Goal: Task Accomplishment & Management: Use online tool/utility

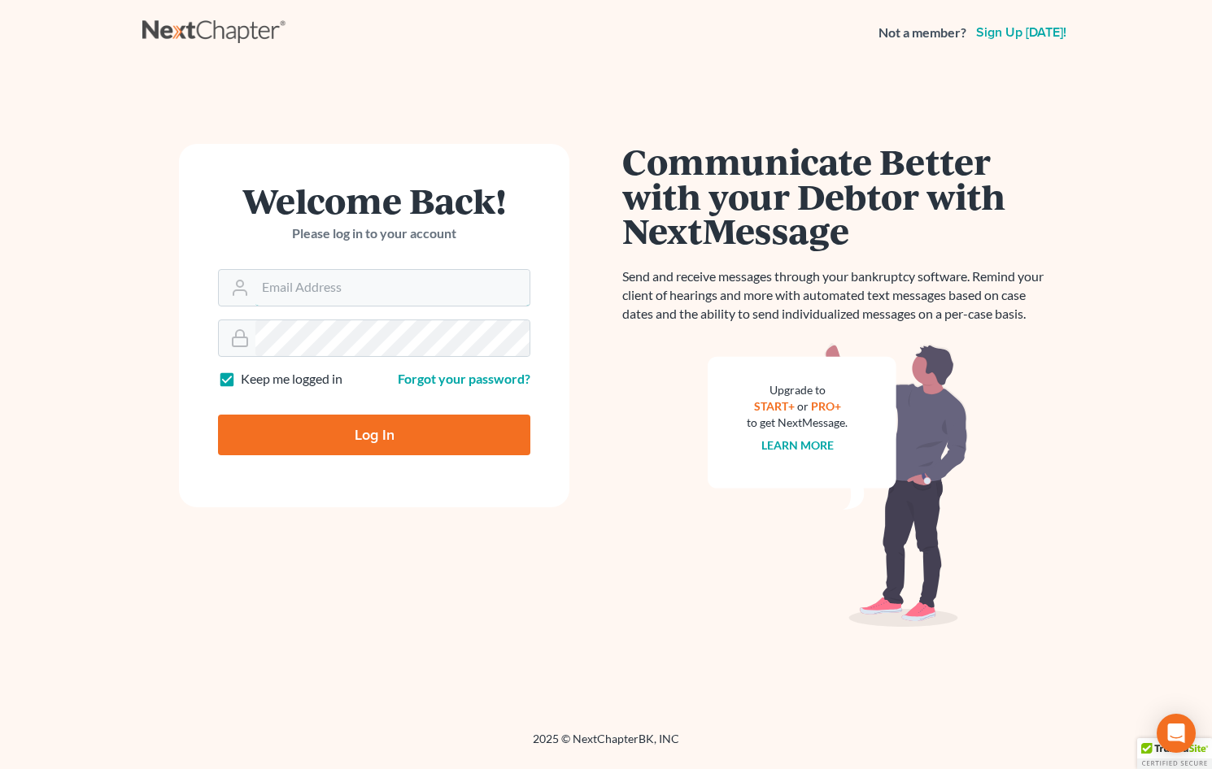
type input "[EMAIL_ADDRESS][DOMAIN_NAME]"
click at [461, 434] on input "Log In" at bounding box center [374, 435] width 312 height 41
type input "Thinking..."
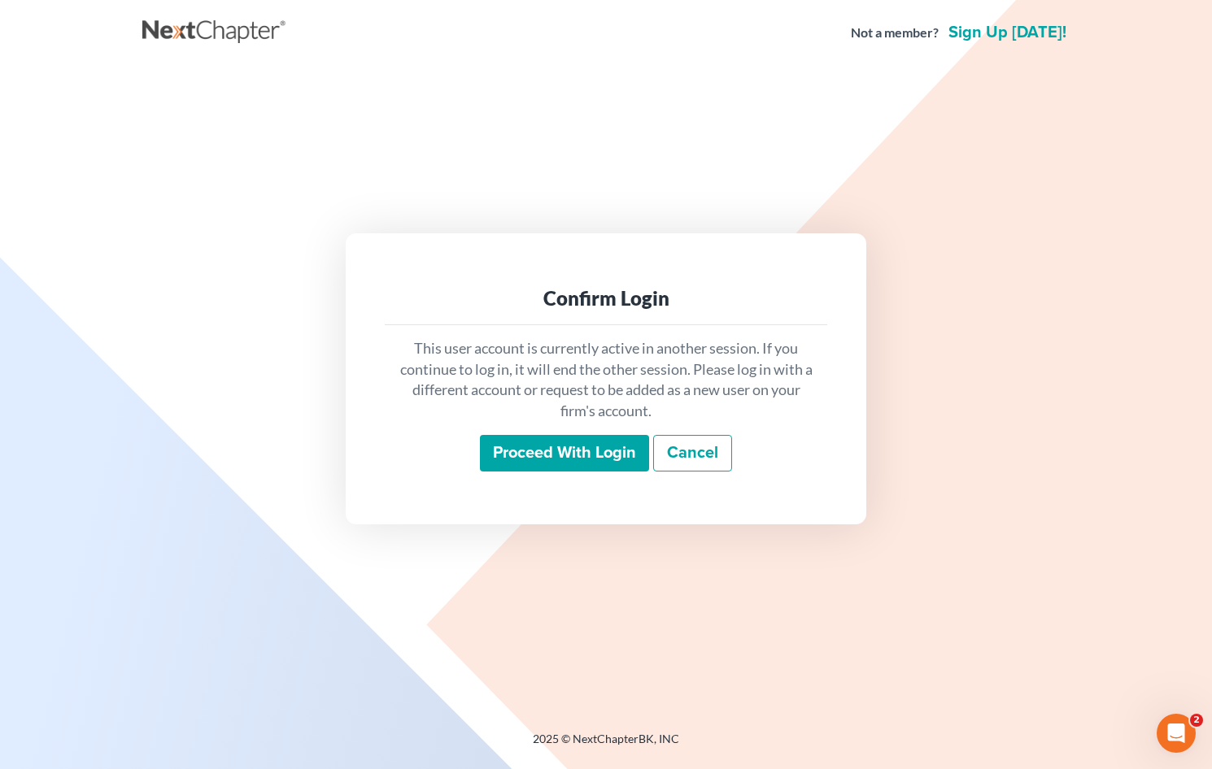
click at [572, 453] on input "Proceed with login" at bounding box center [564, 453] width 169 height 37
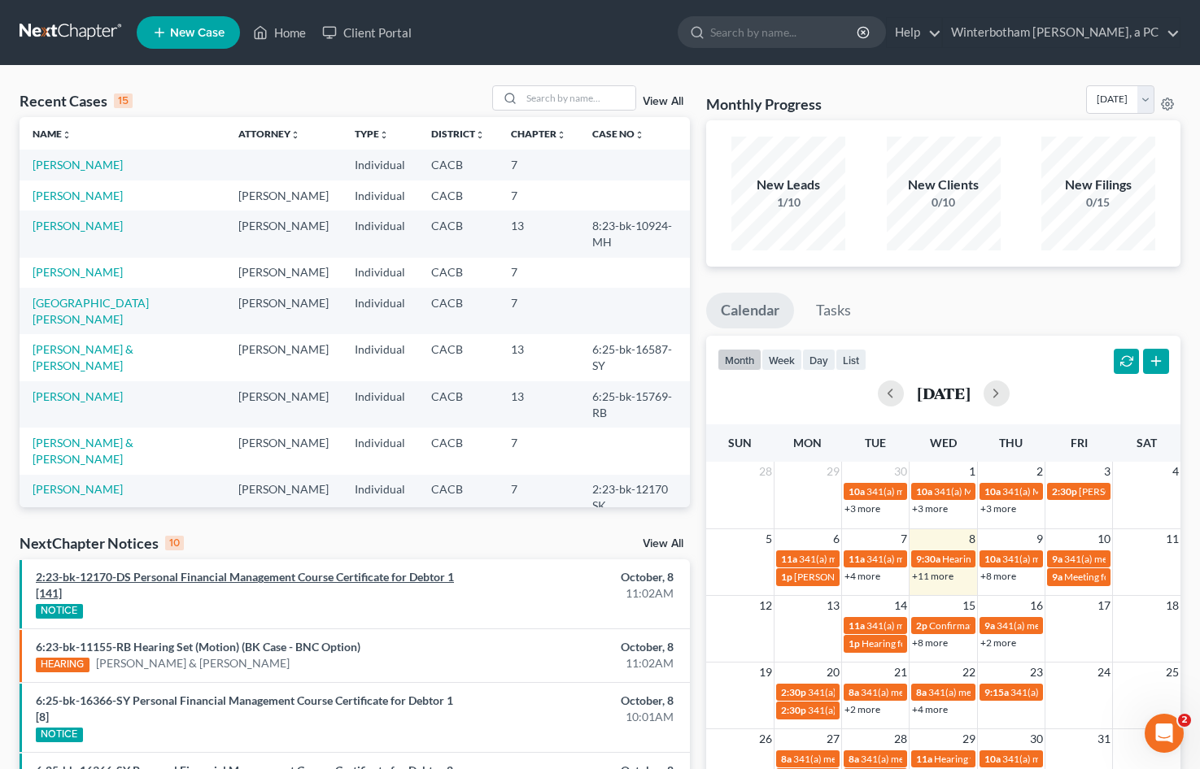
click at [284, 573] on link "2:23-bk-12170-DS Personal Financial Management Course Certificate for Debtor 1 …" at bounding box center [245, 585] width 418 height 30
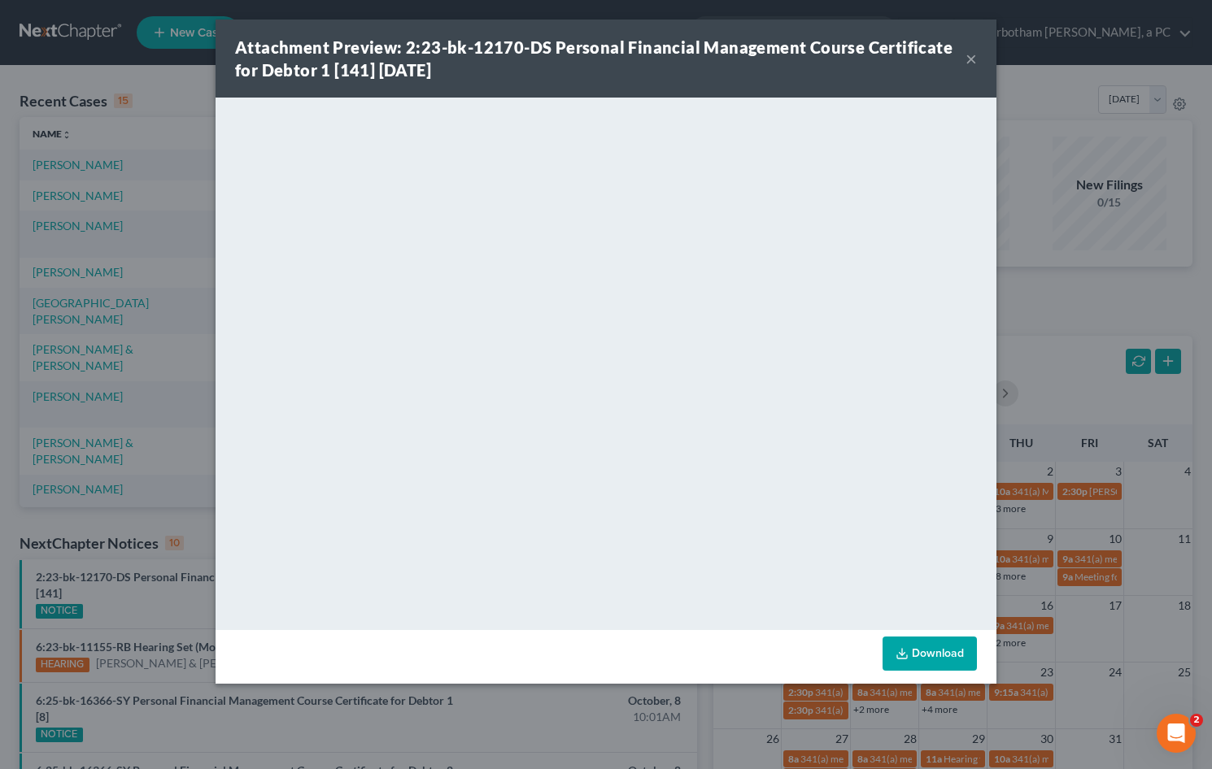
click at [970, 60] on button "×" at bounding box center [970, 59] width 11 height 20
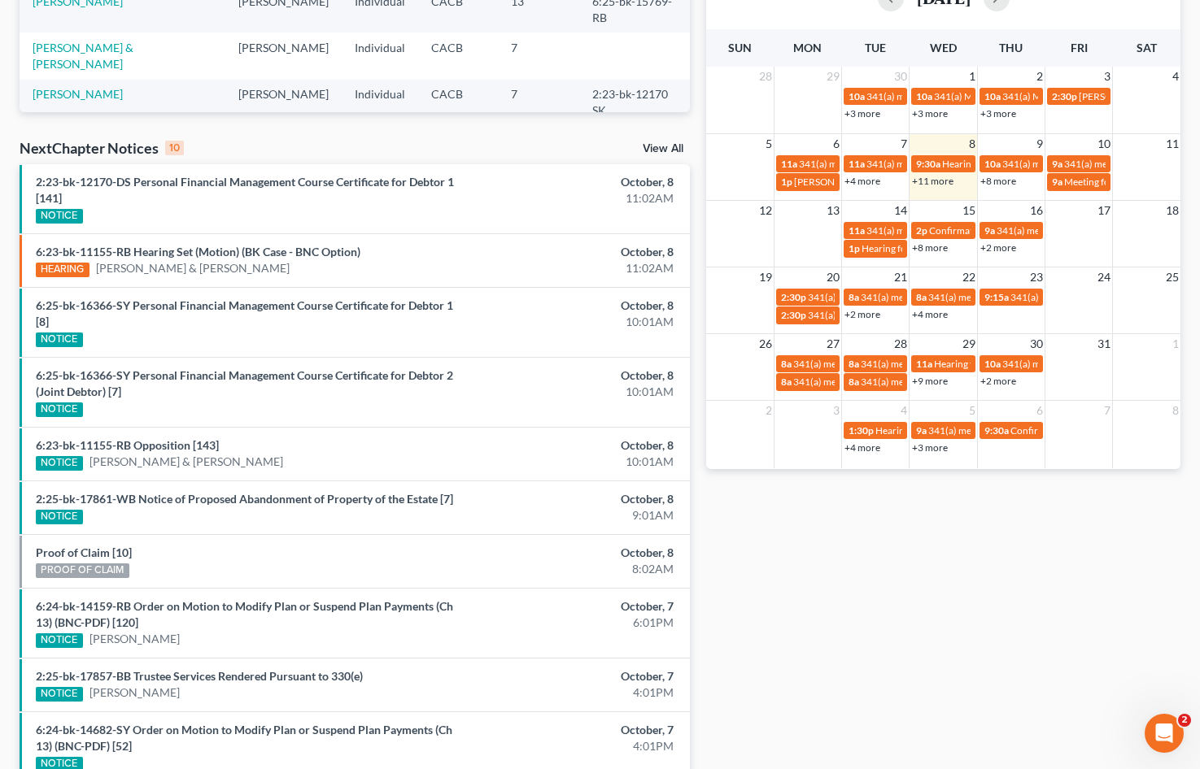
scroll to position [238, 0]
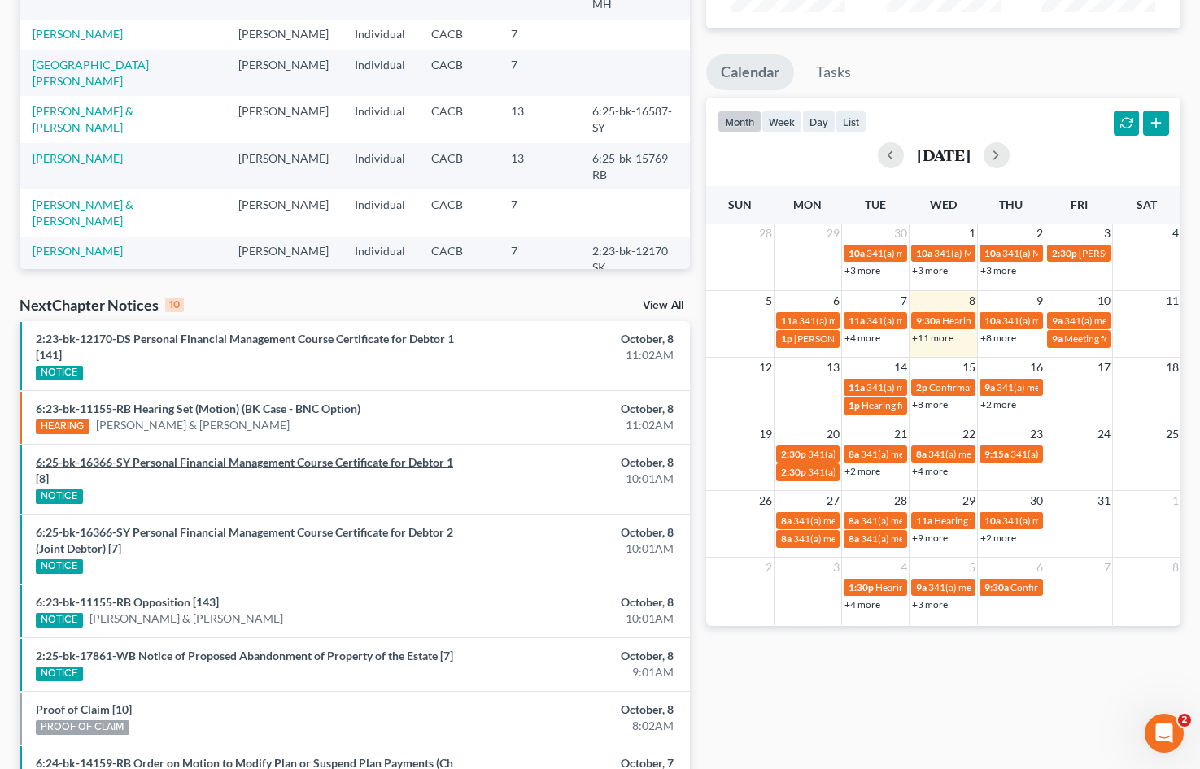
click at [269, 459] on link "6:25-bk-16366-SY Personal Financial Management Course Certificate for Debtor 1 …" at bounding box center [244, 470] width 417 height 30
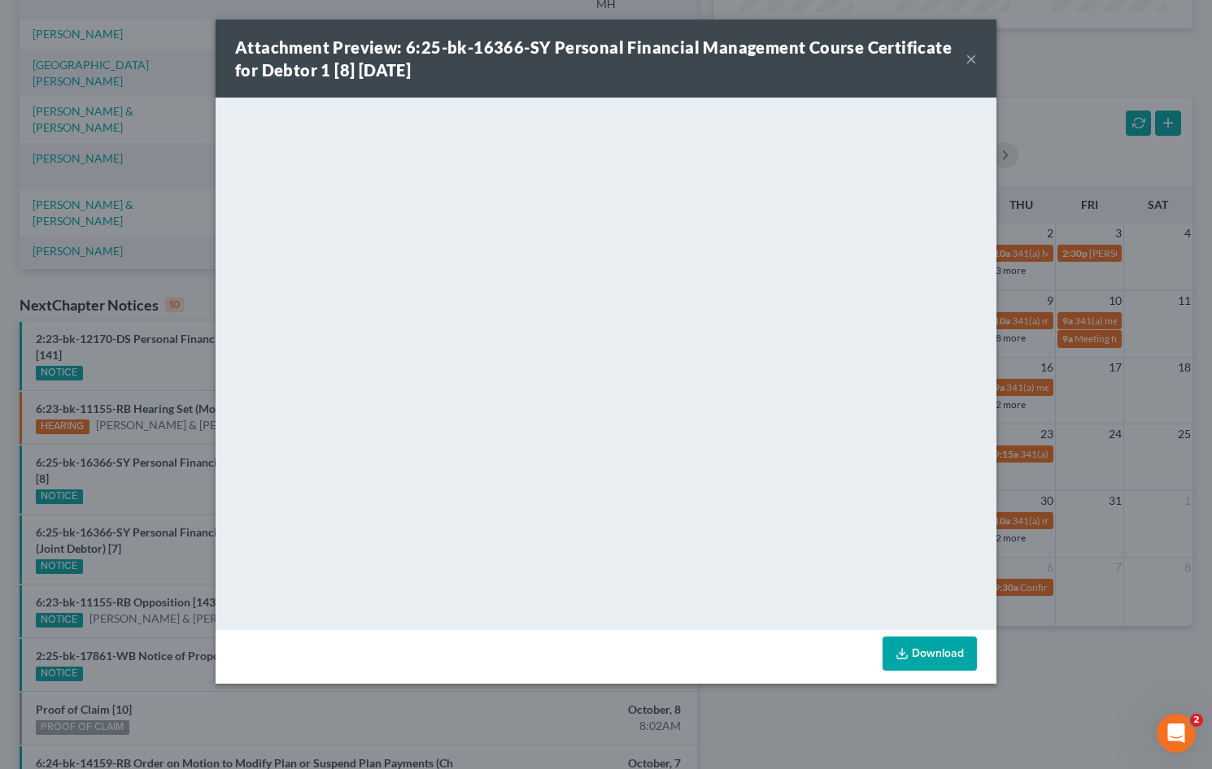
click at [976, 59] on button "×" at bounding box center [970, 59] width 11 height 20
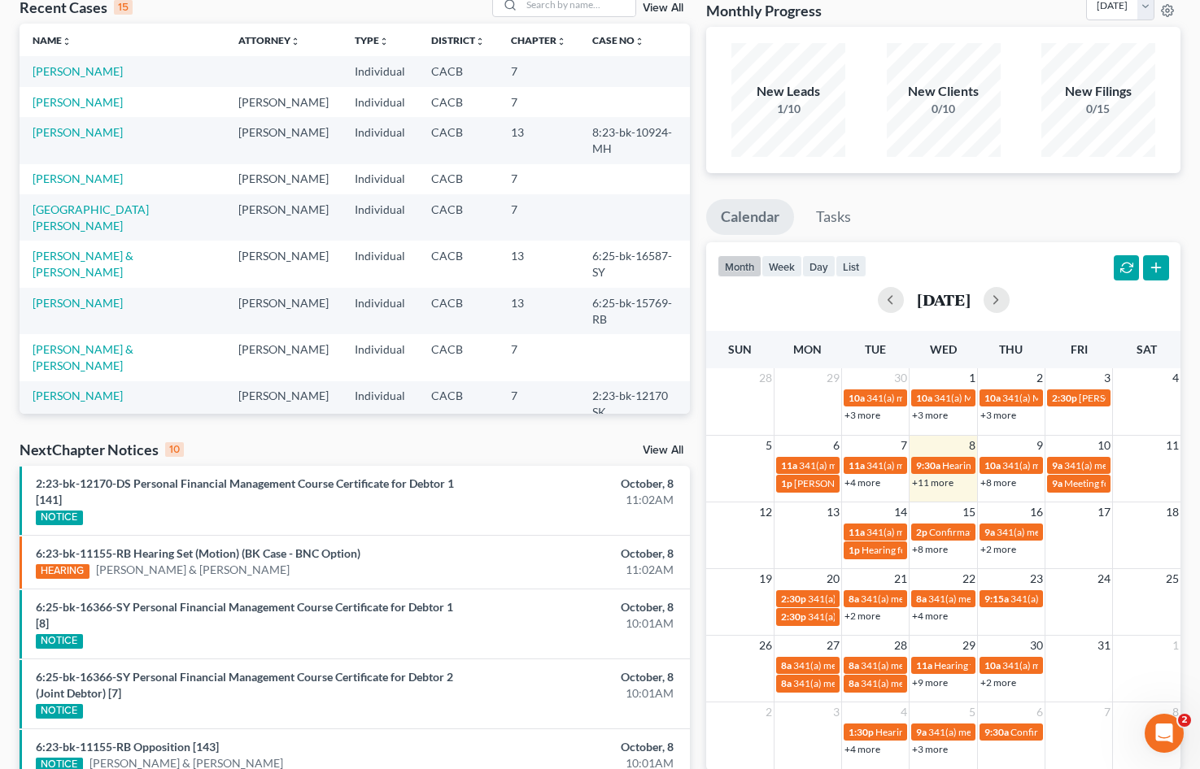
scroll to position [0, 0]
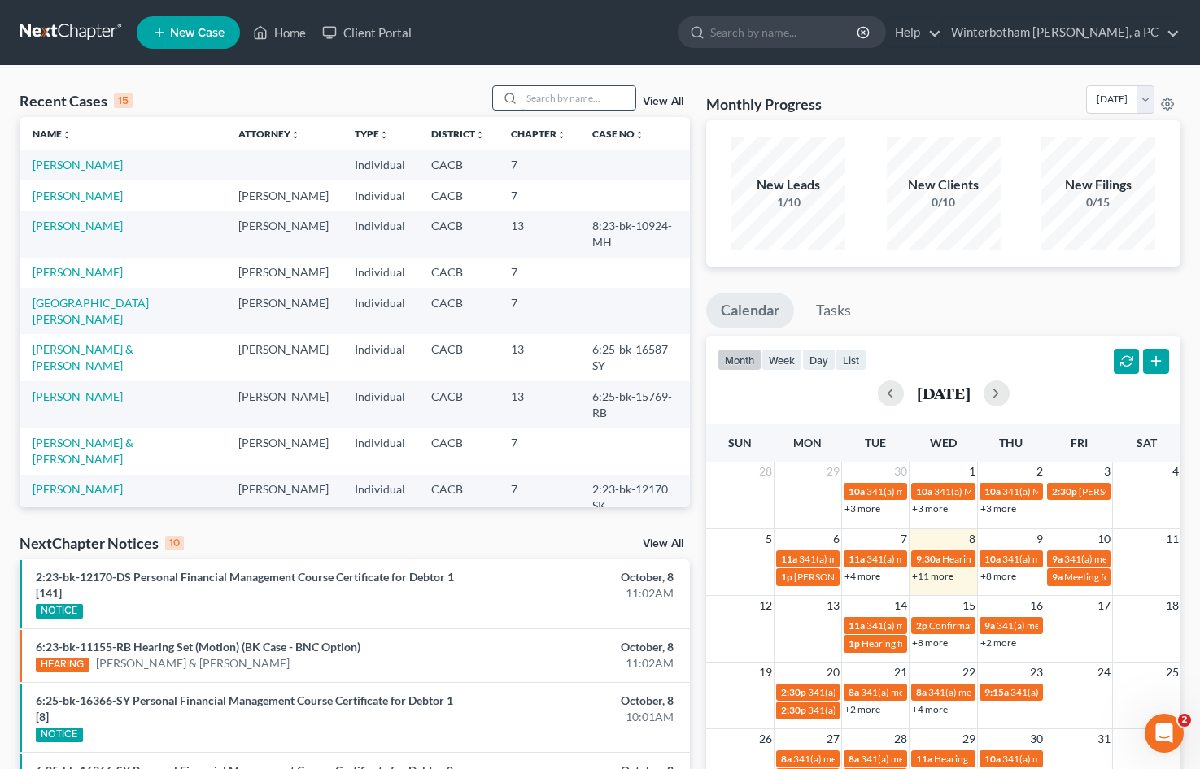
click at [560, 98] on input "search" at bounding box center [578, 98] width 114 height 24
type input "maria"
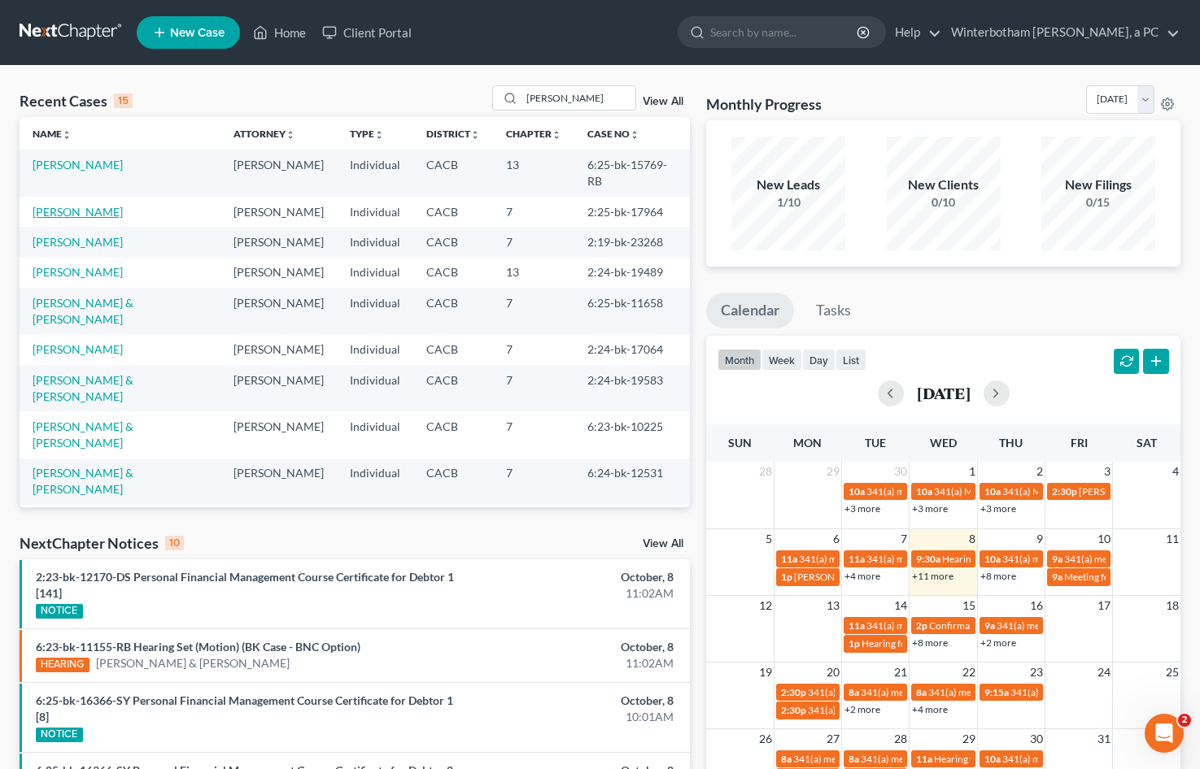
click at [85, 205] on link "Sanchez, Maria" at bounding box center [78, 212] width 90 height 14
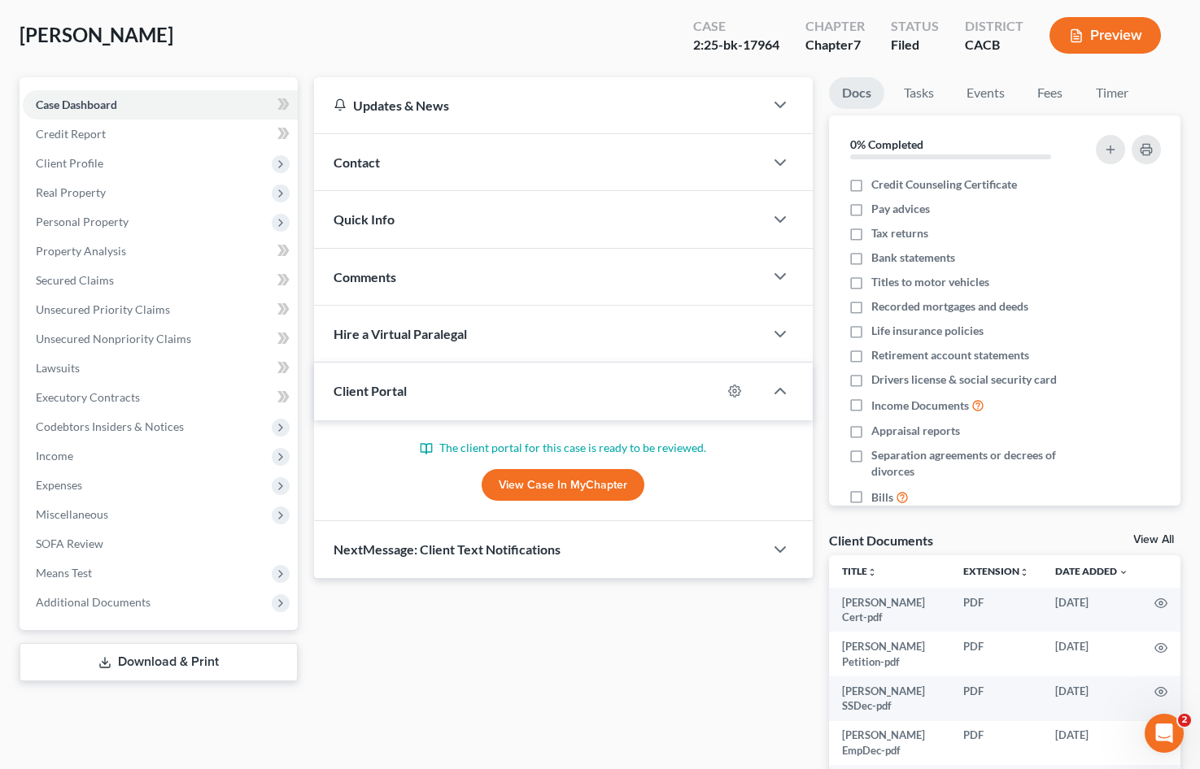
scroll to position [244, 0]
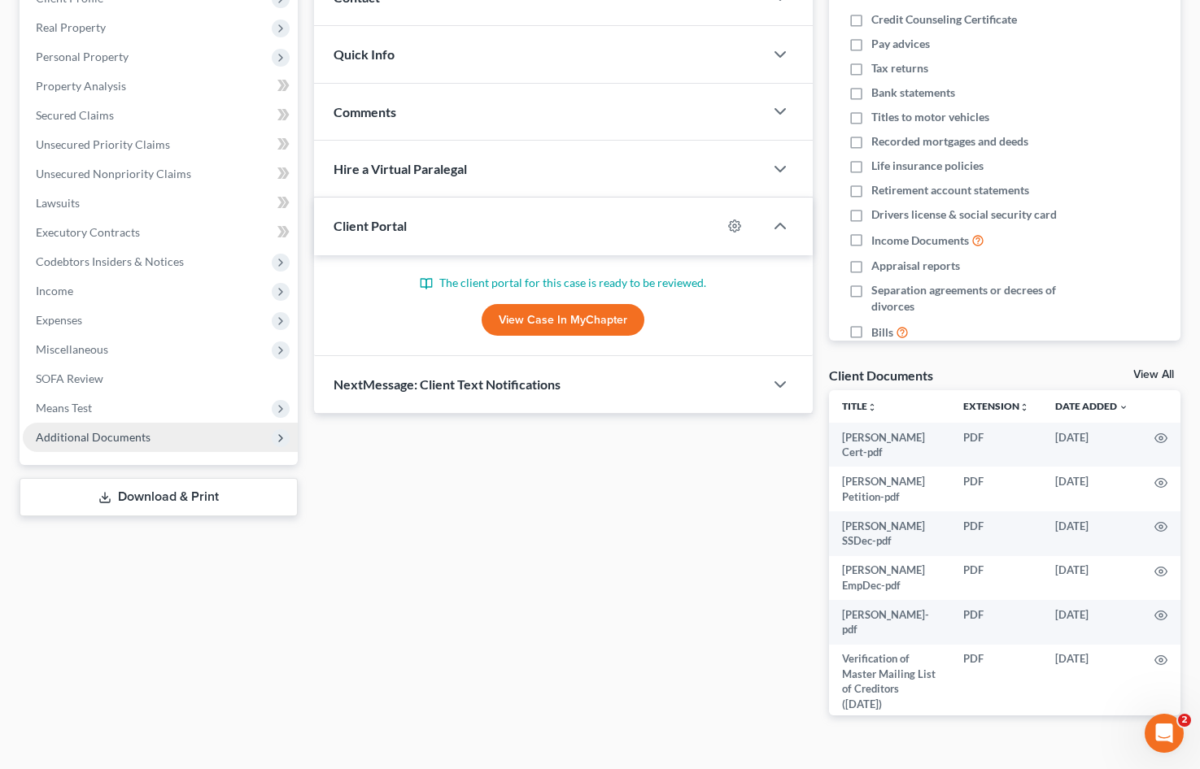
click at [195, 444] on span "Additional Documents" at bounding box center [160, 437] width 275 height 29
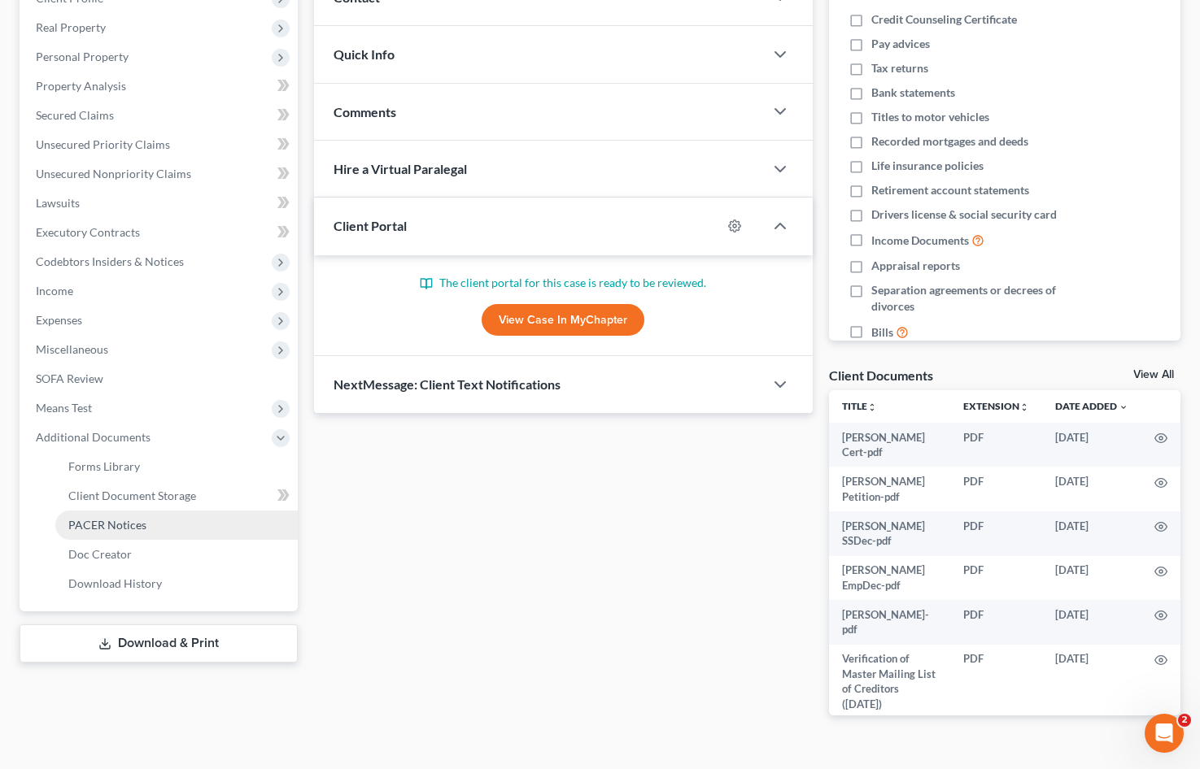
click at [200, 531] on link "PACER Notices" at bounding box center [176, 525] width 242 height 29
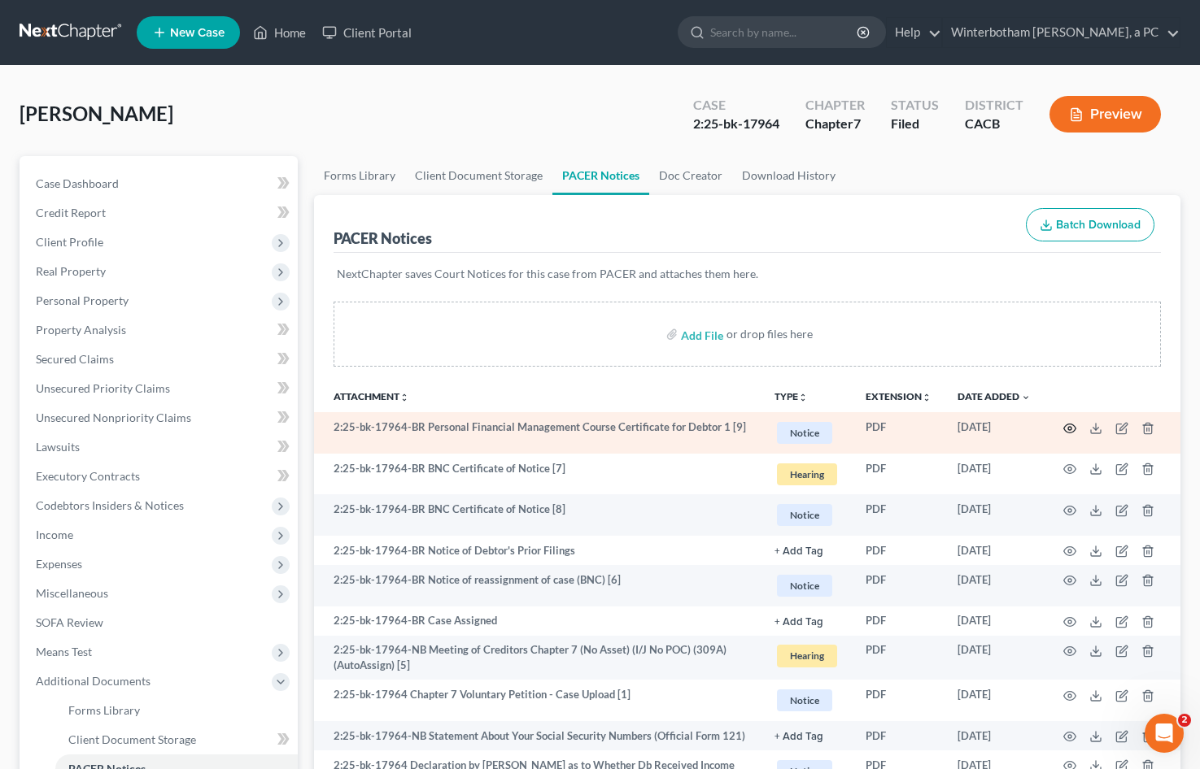
click at [1066, 430] on icon "button" at bounding box center [1069, 428] width 13 height 13
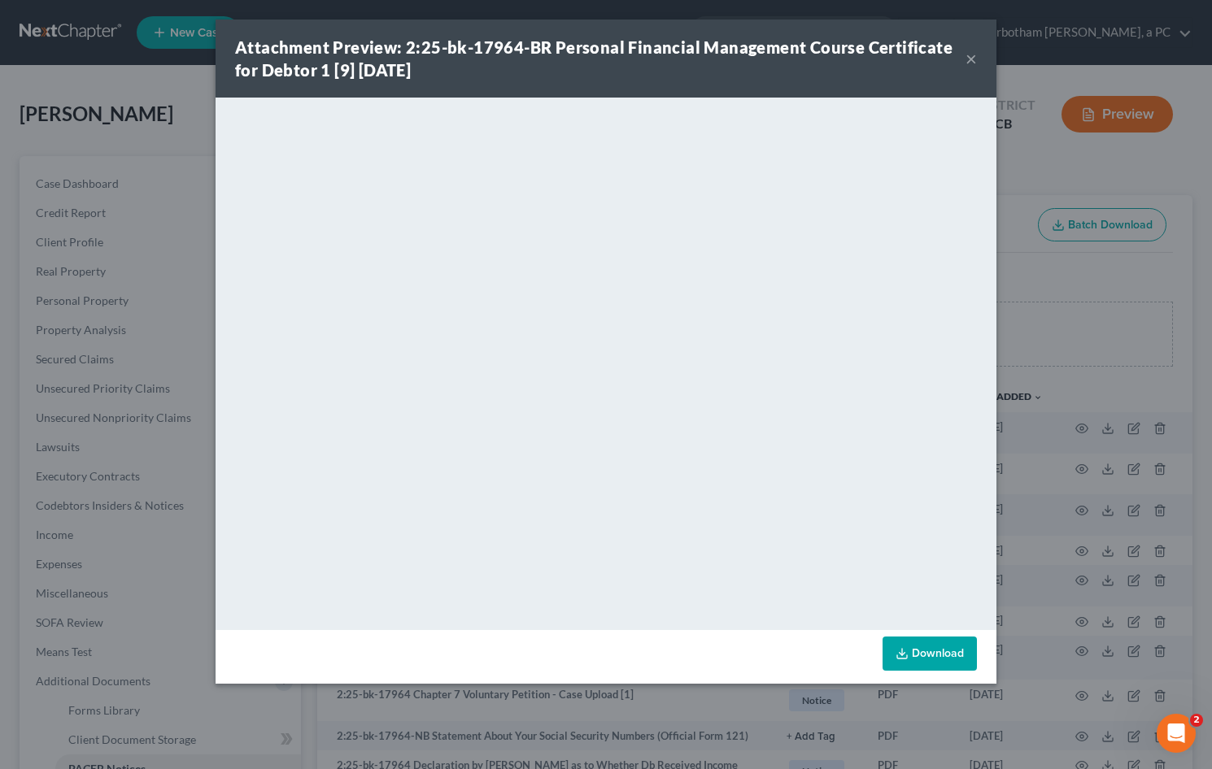
click at [974, 62] on button "×" at bounding box center [970, 59] width 11 height 20
